Goal: Navigation & Orientation: Find specific page/section

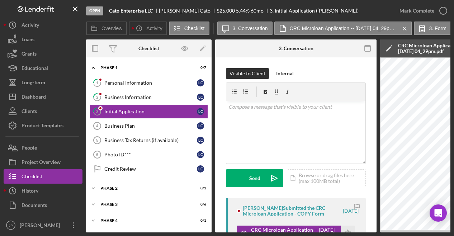
scroll to position [108, 0]
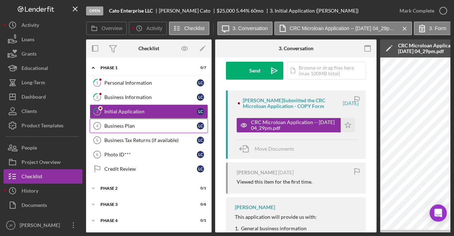
click at [128, 120] on link "Business Plan 4 Business Plan L C" at bounding box center [149, 126] width 118 height 14
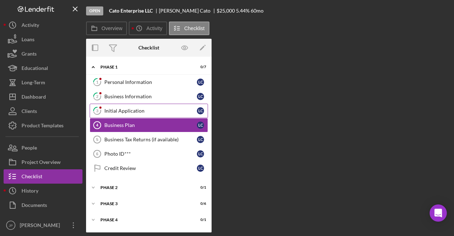
click at [127, 111] on div "Initial Application" at bounding box center [150, 111] width 93 height 6
